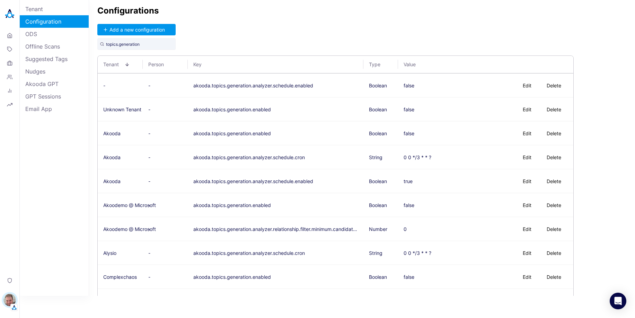
scroll to position [280, 0]
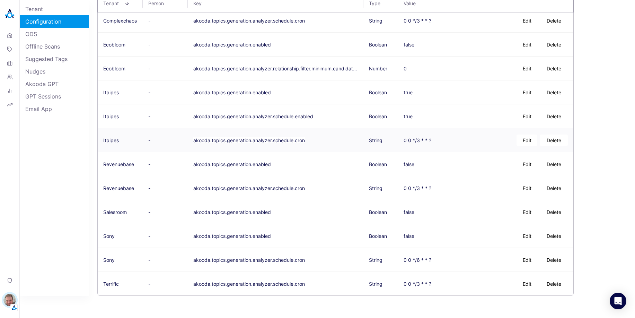
click at [525, 142] on button "Edit" at bounding box center [526, 139] width 21 height 11
click at [445, 141] on textarea "0 0 */3 * * ?" at bounding box center [429, 139] width 50 height 17
type textarea "0 0 */3 * * ?"
click at [468, 142] on button "Save" at bounding box center [467, 139] width 23 height 11
click at [530, 190] on button "Edit" at bounding box center [526, 187] width 21 height 11
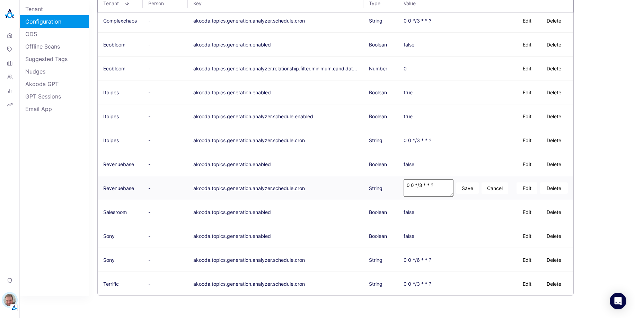
click at [431, 187] on textarea "0 0 */3 * * ?" at bounding box center [429, 187] width 50 height 17
type textarea "0 0 */3 * * ?"
click at [472, 190] on button "Save" at bounding box center [467, 187] width 23 height 11
click at [526, 284] on button "Edit" at bounding box center [526, 283] width 21 height 11
type textarea "0 0 */3 * * ?"
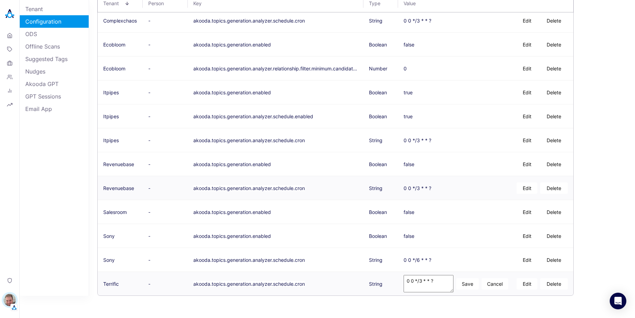
click at [470, 285] on button "Save" at bounding box center [467, 283] width 23 height 11
click at [524, 261] on button "Edit" at bounding box center [526, 259] width 21 height 11
click at [438, 259] on textarea "0 0 */6 * * ?" at bounding box center [429, 259] width 50 height 17
type textarea "0 0 */6 * * ?"
click at [464, 258] on button "Save" at bounding box center [467, 259] width 23 height 11
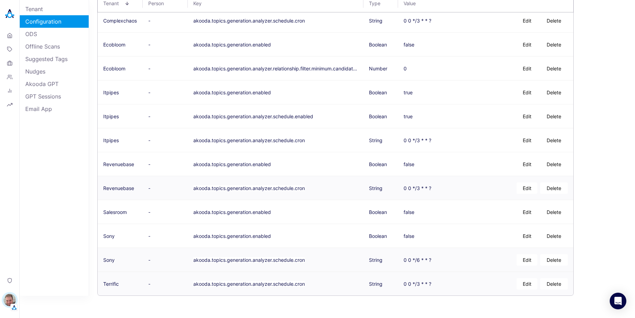
click at [529, 282] on button "Edit" at bounding box center [526, 283] width 21 height 11
click at [421, 282] on textarea "0 0 */3 * * ?" at bounding box center [429, 283] width 50 height 17
type textarea "0 0 */12 * * ?"
click at [470, 286] on button "Save" at bounding box center [467, 283] width 23 height 11
click at [524, 258] on button "Edit" at bounding box center [526, 259] width 21 height 11
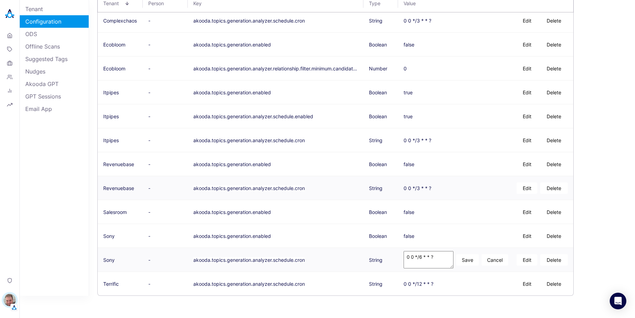
click at [420, 258] on textarea "0 0 */6 * * ?" at bounding box center [429, 259] width 50 height 17
type textarea "0 0 */12 * * ?"
click at [467, 258] on button "Save" at bounding box center [467, 259] width 23 height 11
click at [526, 188] on button "Edit" at bounding box center [526, 187] width 21 height 11
click at [422, 186] on textarea "0 0 */3 * * ?" at bounding box center [429, 187] width 50 height 17
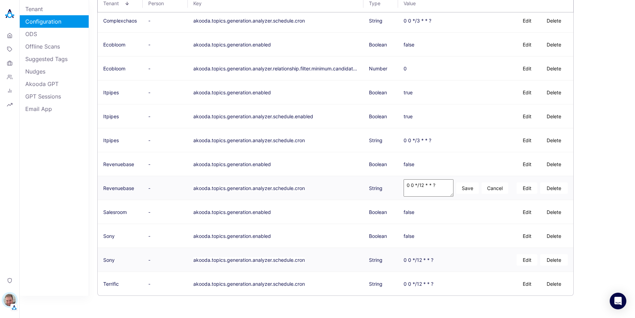
type textarea "0 0 */12 * * ?"
click at [473, 186] on button "Save" at bounding box center [467, 187] width 23 height 11
click at [525, 139] on button "Edit" at bounding box center [526, 139] width 21 height 11
click at [422, 138] on textarea "0 0 */3 * * ?" at bounding box center [429, 139] width 50 height 17
type textarea "0 0 */6 * * ?"
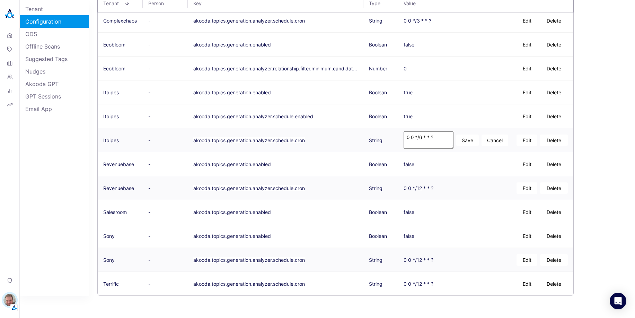
click at [470, 142] on button "Save" at bounding box center [467, 139] width 23 height 11
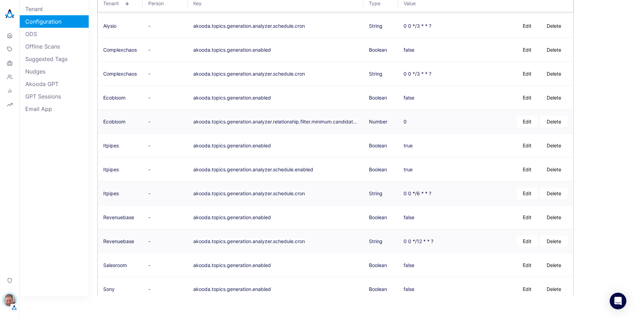
scroll to position [196, 0]
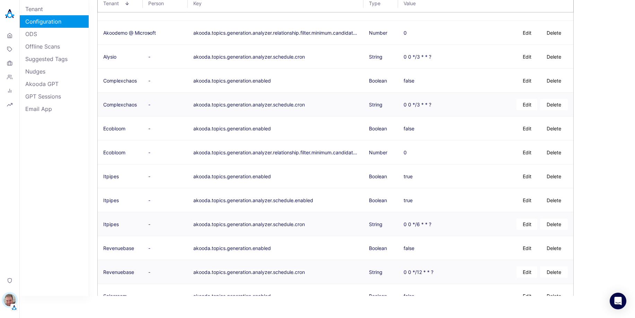
click at [526, 105] on button "Edit" at bounding box center [526, 104] width 21 height 11
click at [421, 102] on textarea "0 0 */3 * * ?" at bounding box center [429, 104] width 50 height 17
type textarea "0 0 */12 * * ?"
click at [470, 108] on button "Save" at bounding box center [467, 104] width 23 height 11
click at [528, 55] on button "Edit" at bounding box center [526, 56] width 21 height 11
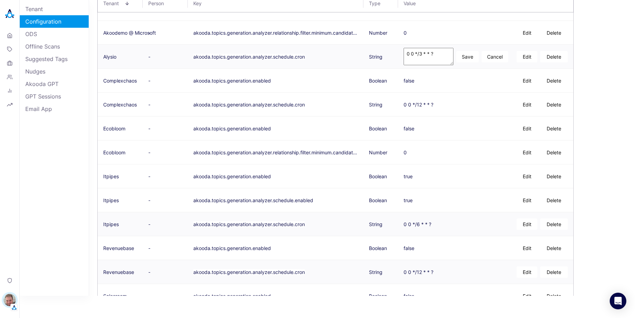
click at [420, 55] on textarea "0 0 */3 * * ?" at bounding box center [429, 56] width 50 height 17
type textarea "0 0 */12 * * ?"
click at [469, 58] on button "Save" at bounding box center [467, 56] width 23 height 11
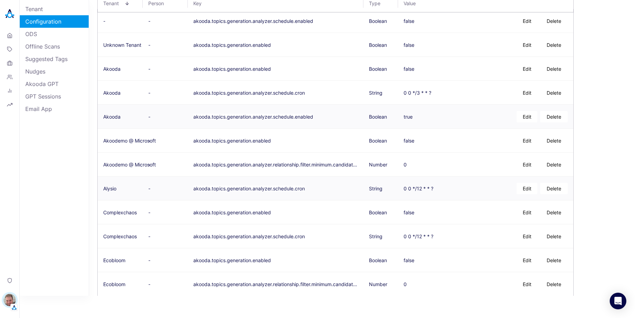
scroll to position [64, 0]
click at [522, 94] on button "Edit" at bounding box center [526, 93] width 21 height 11
drag, startPoint x: 421, startPoint y: 91, endPoint x: 431, endPoint y: 107, distance: 18.5
click at [421, 91] on textarea "0 0 */3 * * ?" at bounding box center [429, 93] width 50 height 17
type textarea "0 0 */6 * * ?"
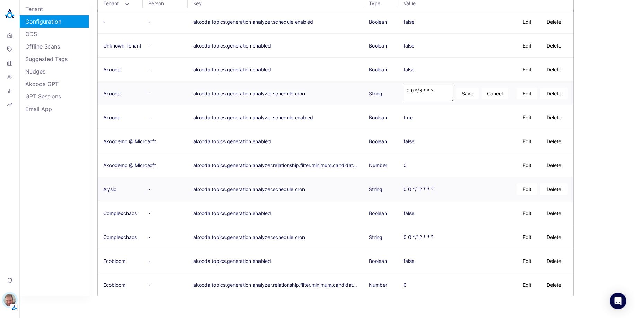
click at [467, 91] on button "Save" at bounding box center [467, 93] width 23 height 11
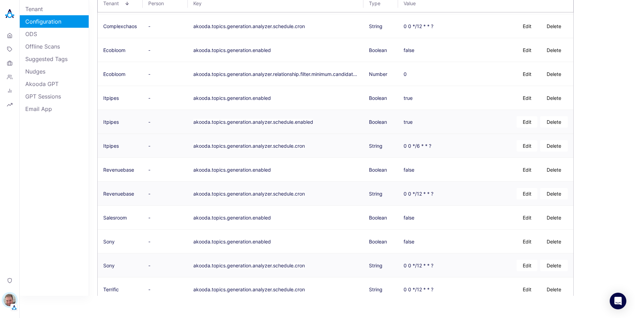
scroll to position [280, 0]
